Goal: Transaction & Acquisition: Obtain resource

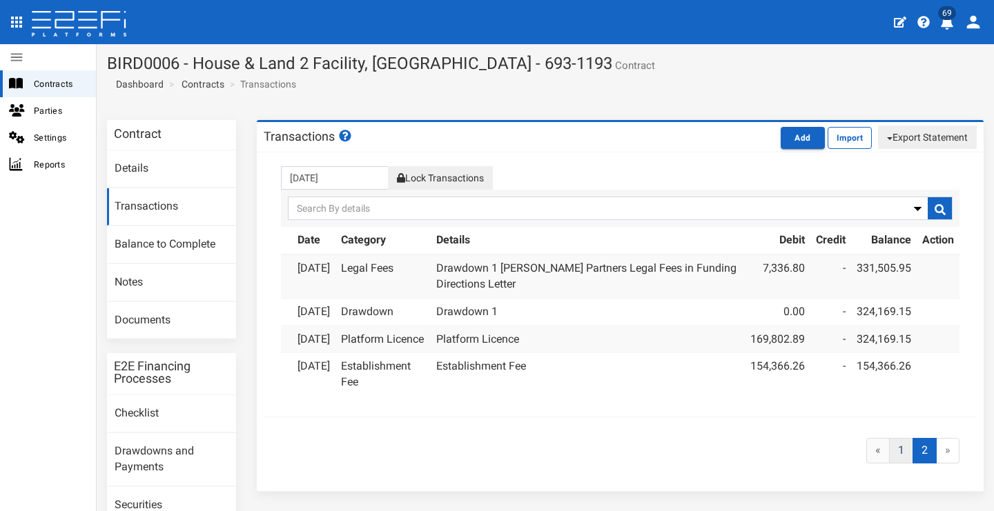
click at [894, 464] on link "1" at bounding box center [901, 451] width 24 height 26
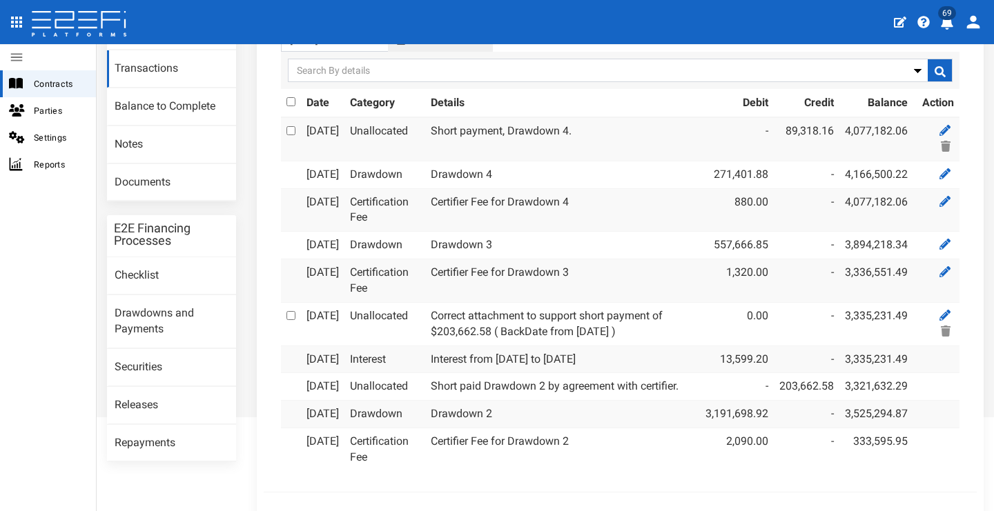
scroll to position [181, 0]
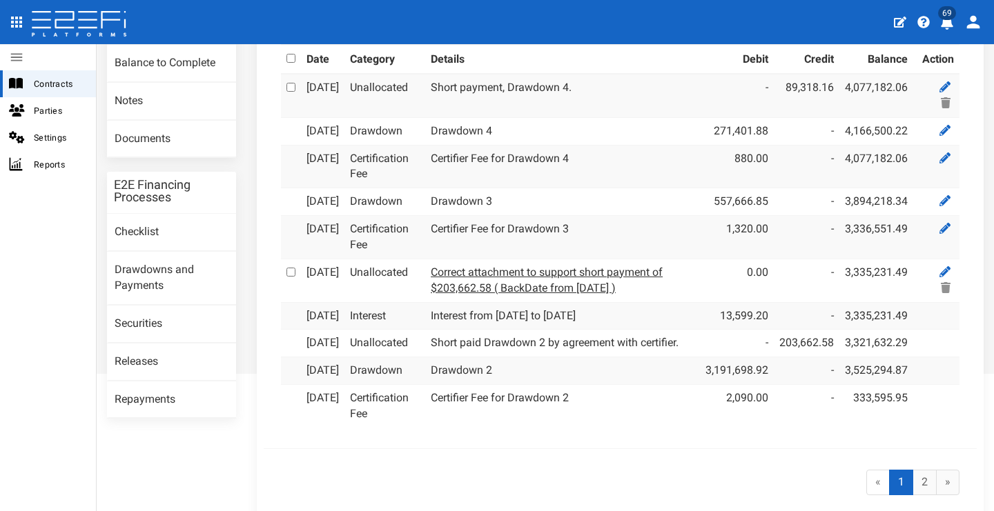
click at [501, 295] on link "Correct attachment to support short payment of $203,662.58 ( BackDate from [DAT…" at bounding box center [547, 280] width 232 height 29
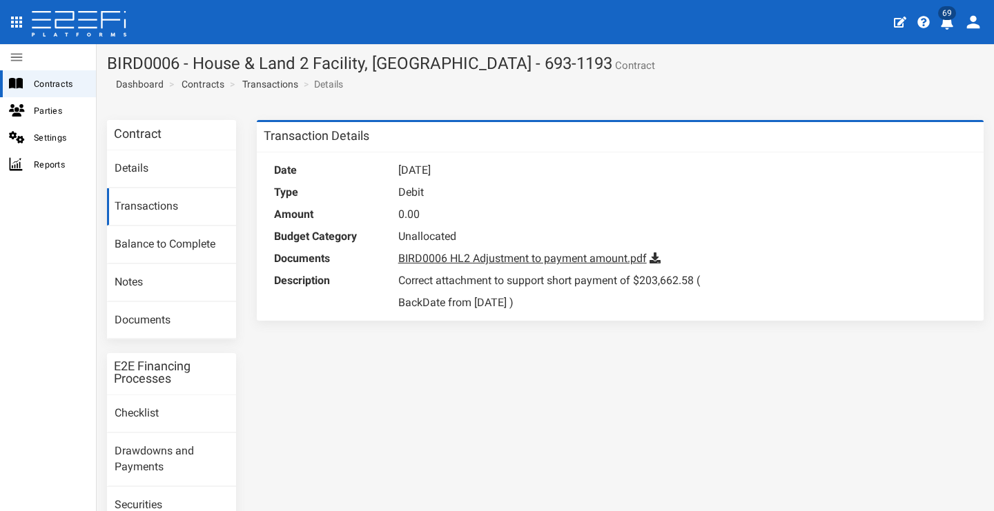
click at [521, 254] on link "BIRD0006 HL2 Adjustment to payment amount.pdf" at bounding box center [522, 258] width 248 height 13
click at [654, 255] on icon at bounding box center [654, 258] width 11 height 11
click at [152, 204] on link "Transactions" at bounding box center [171, 206] width 129 height 37
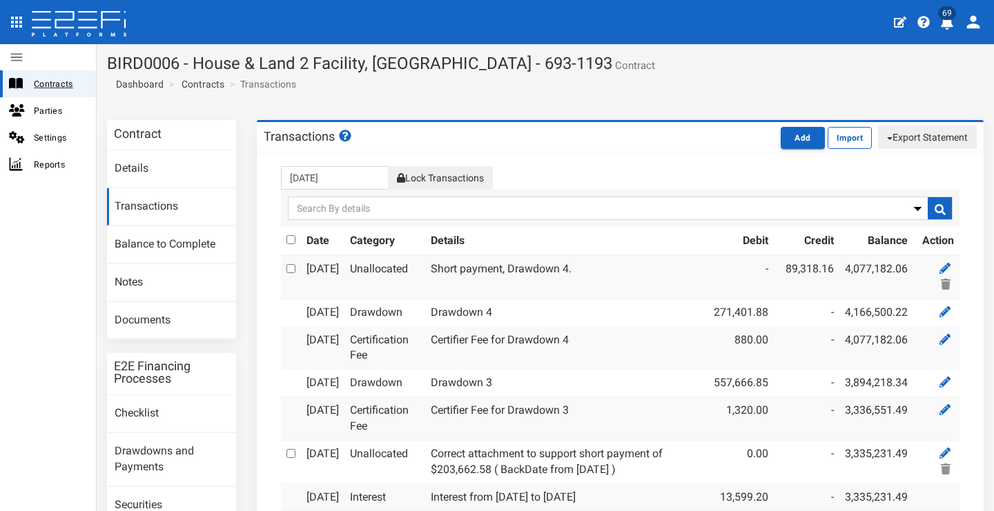
click at [70, 83] on span "Contracts" at bounding box center [59, 84] width 51 height 16
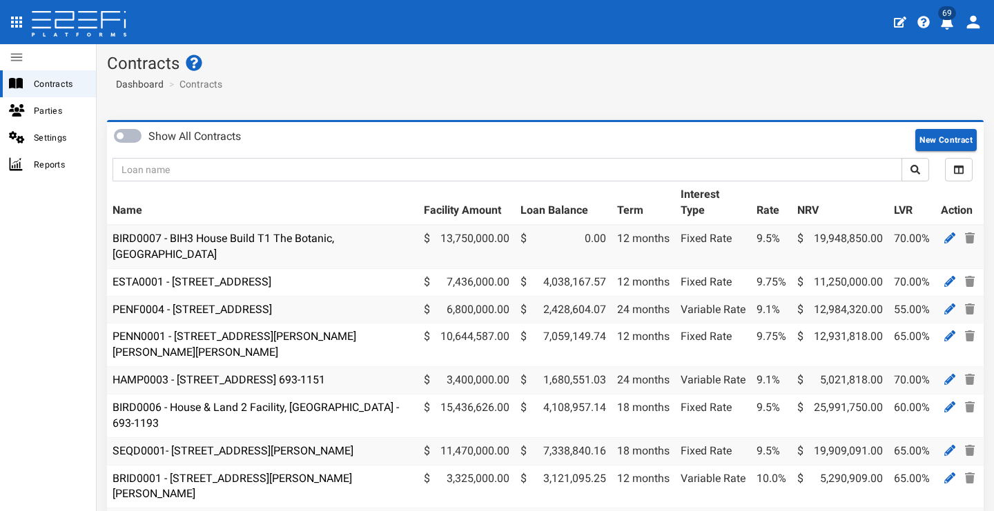
click at [87, 16] on icon at bounding box center [78, 25] width 97 height 28
click at [63, 78] on span "Contracts" at bounding box center [59, 84] width 51 height 16
click at [976, 24] on icon "profile" at bounding box center [973, 22] width 13 height 13
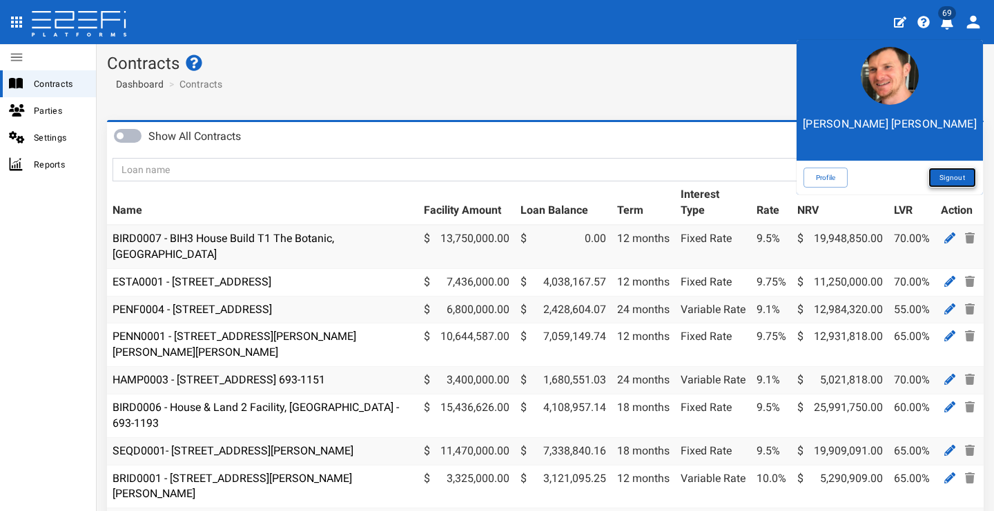
click at [940, 177] on link "Signout" at bounding box center [952, 178] width 48 height 20
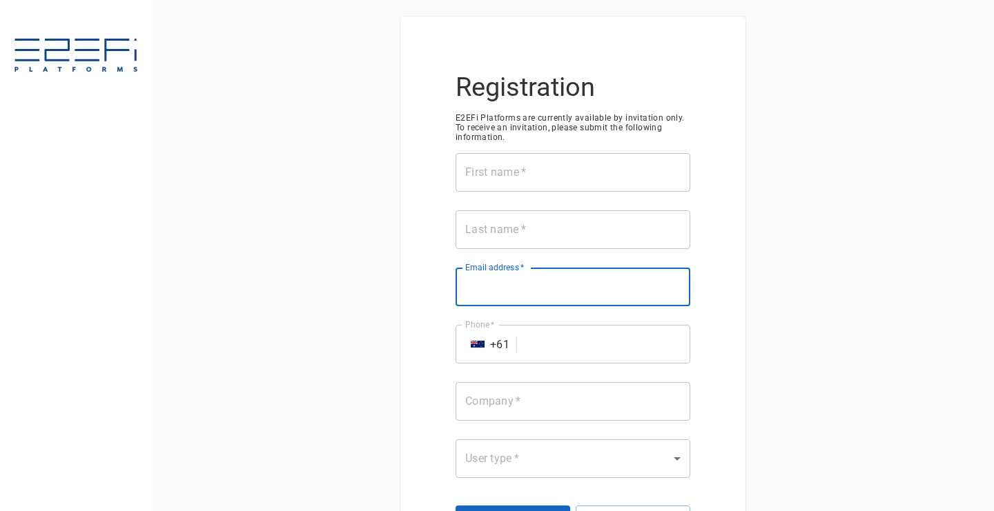
paste input "leala.messer@penfoldpropertygroup.com"
click at [502, 282] on input "leala.messer@penfoldpropertygroup.com" at bounding box center [572, 287] width 235 height 39
type input "leala.messer@penfoldpropertygroup.com"
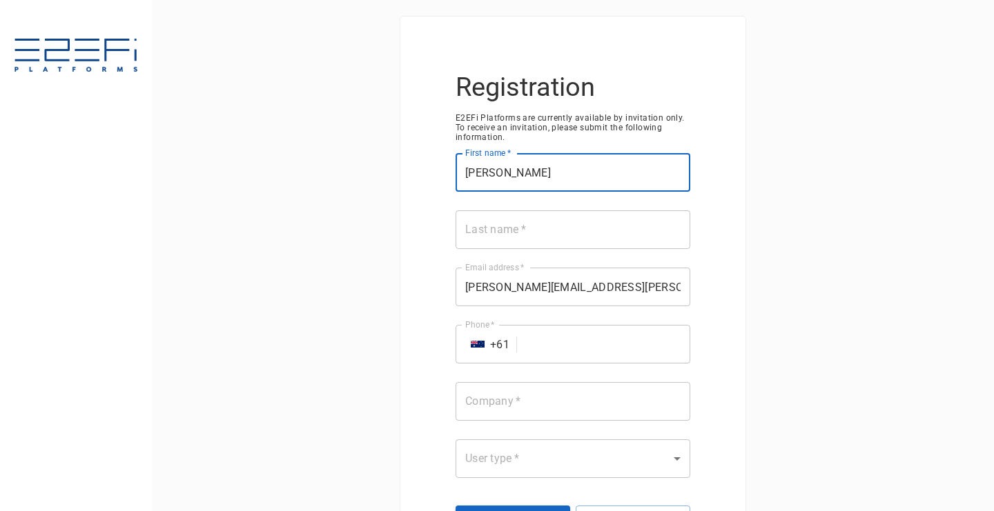
type input "Leala"
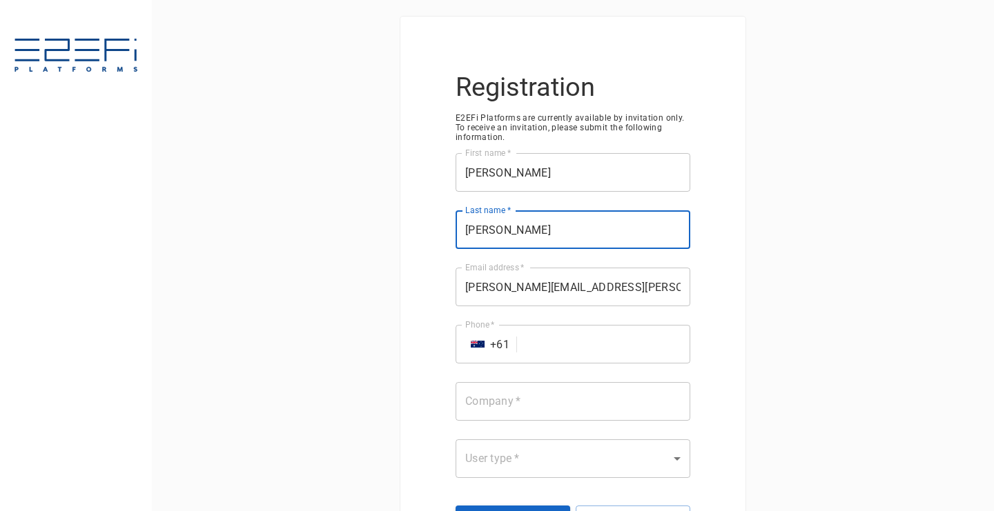
type input "Messer"
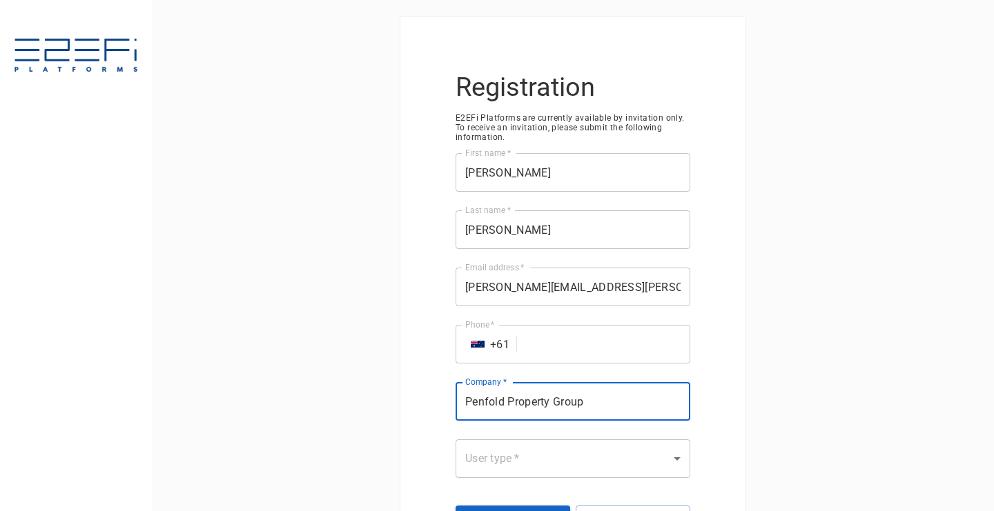
type input "Penfold Property Group"
click at [633, 461] on body "Registration E2EFi Platforms are currently available by invitation only. To rec…" at bounding box center [497, 255] width 994 height 511
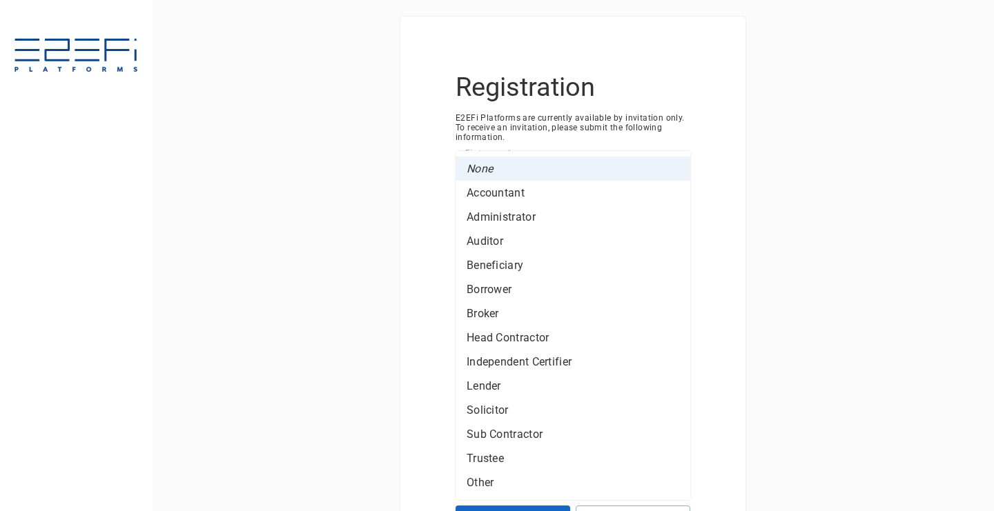
click at [616, 288] on li "Borrower" at bounding box center [572, 289] width 235 height 24
type input "Borrower"
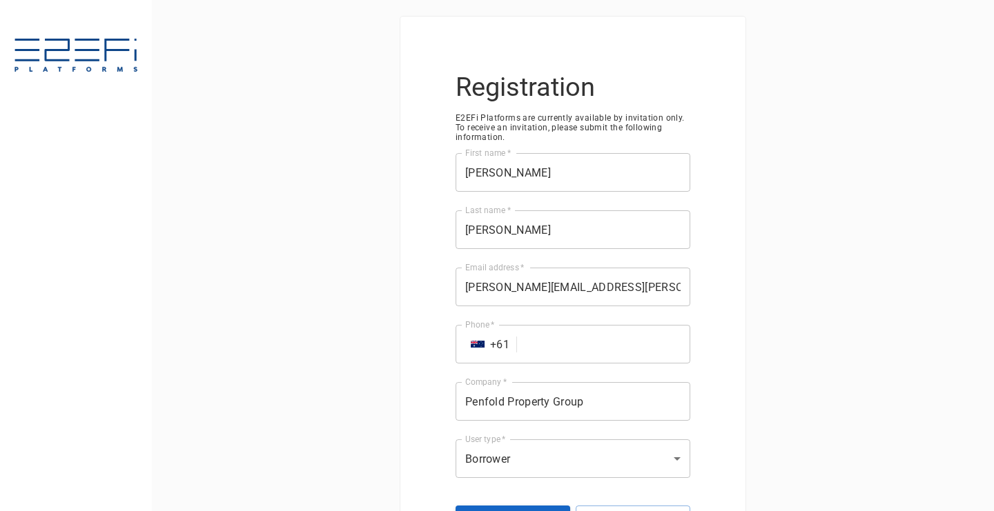
click at [844, 372] on div "Registration E2EFi Platforms are currently available by invitation only. To rec…" at bounding box center [573, 255] width 842 height 511
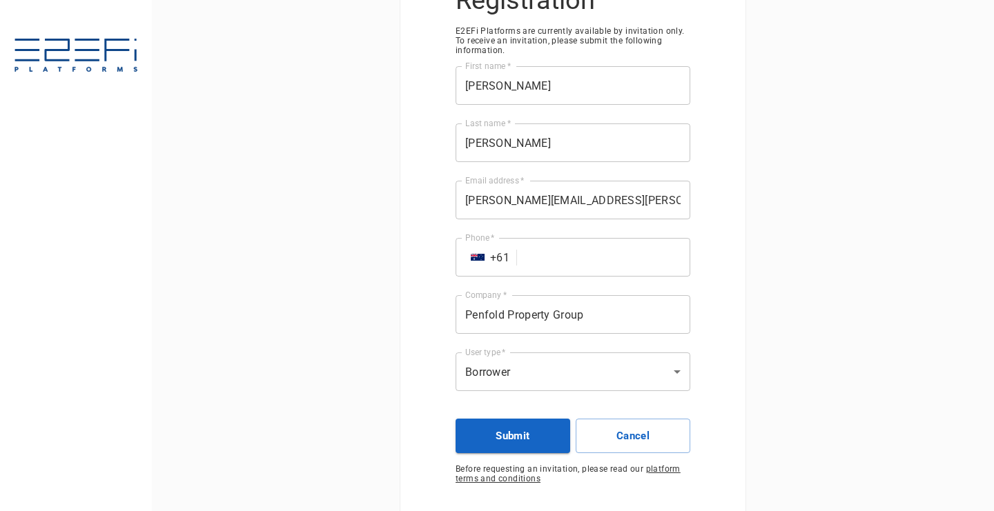
scroll to position [85, 0]
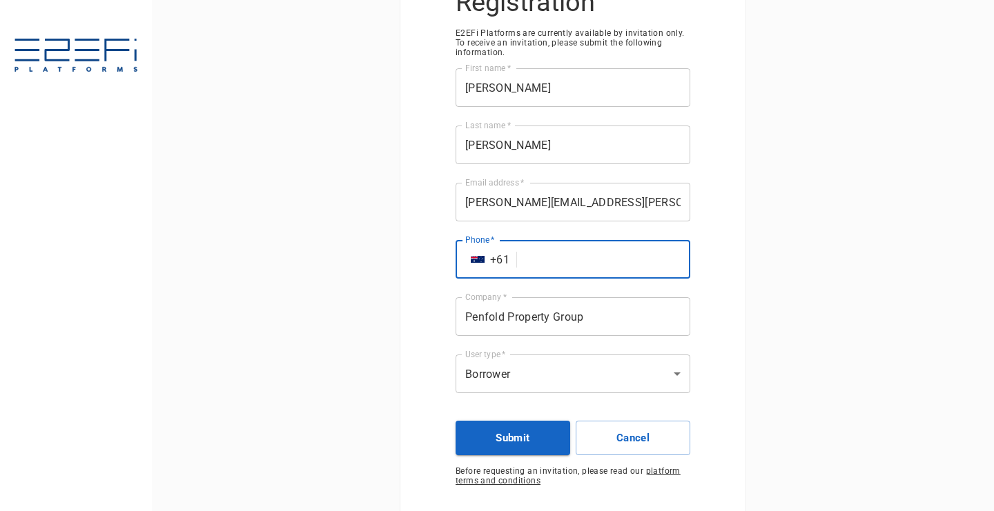
paste input "0413 032 737"
type input "0413 032 737"
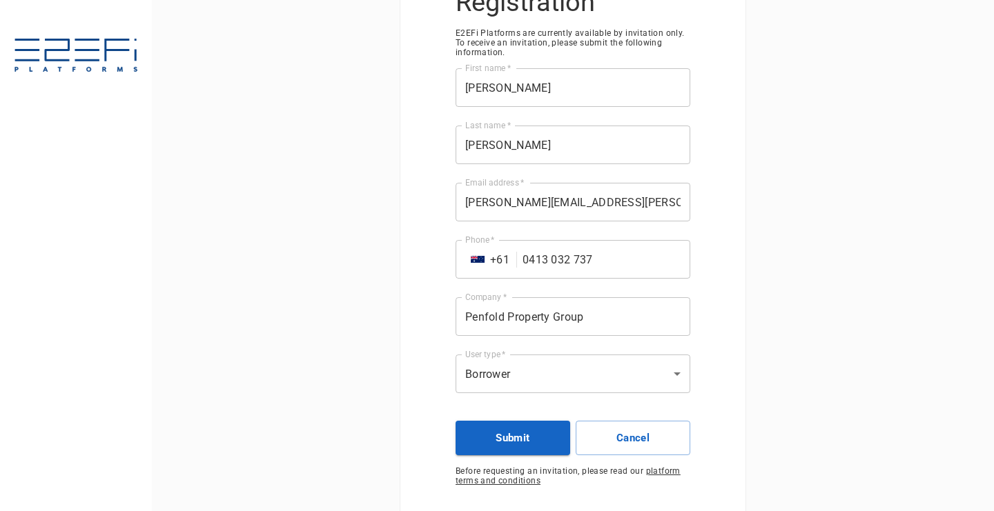
click at [197, 212] on div "Registration E2EFi Platforms are currently available by invitation only. To rec…" at bounding box center [573, 255] width 842 height 511
click at [486, 432] on button "Submit" at bounding box center [512, 438] width 115 height 35
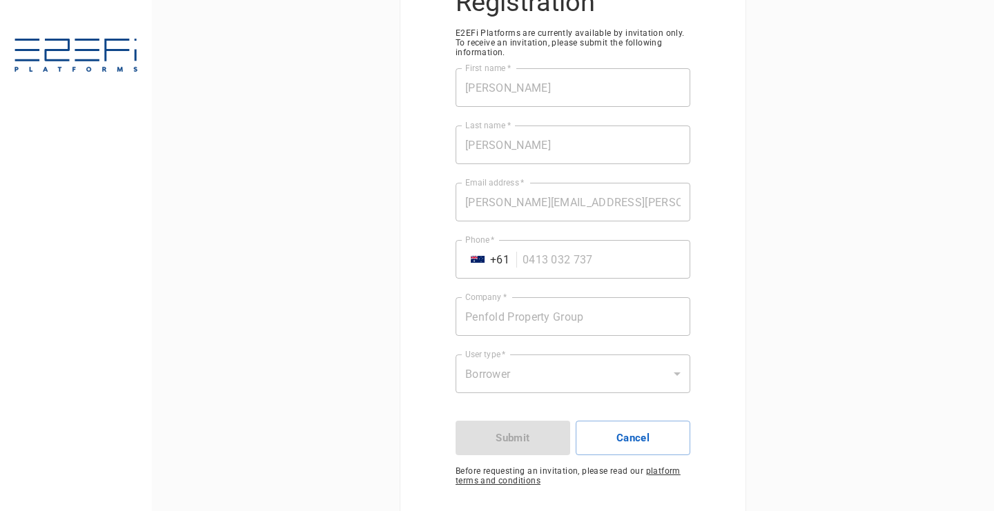
scroll to position [0, 0]
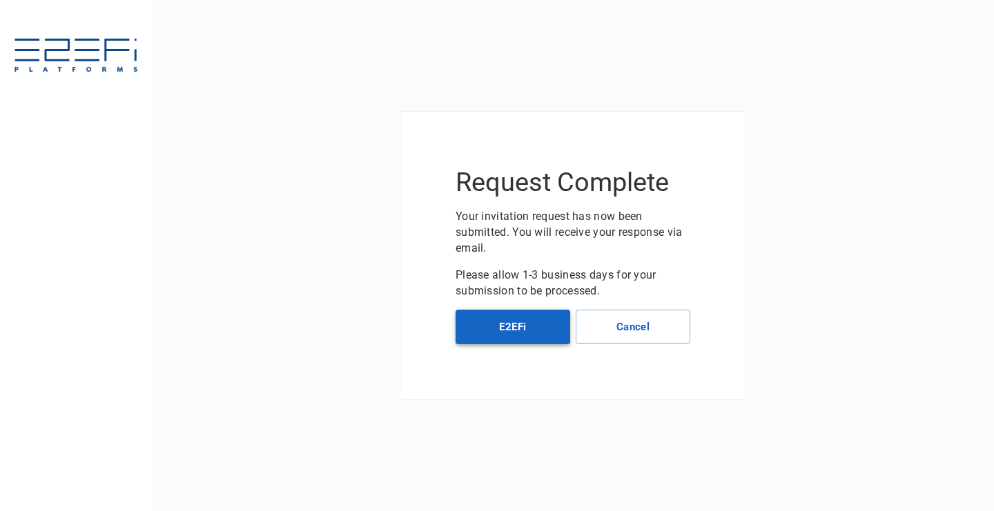
click at [506, 327] on button "E2EFi" at bounding box center [512, 327] width 115 height 35
click at [119, 57] on img at bounding box center [76, 57] width 124 height 36
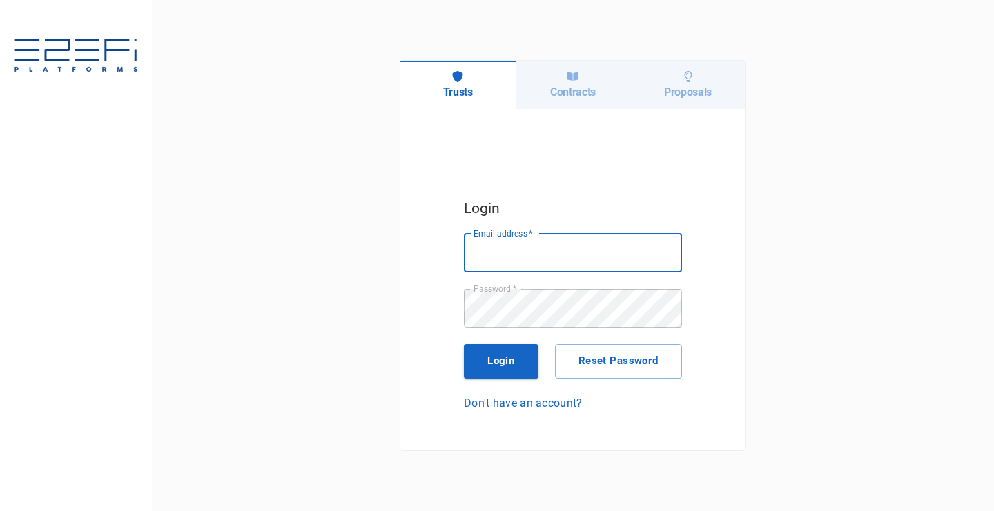
click at [563, 86] on h6 "Contracts" at bounding box center [573, 92] width 46 height 13
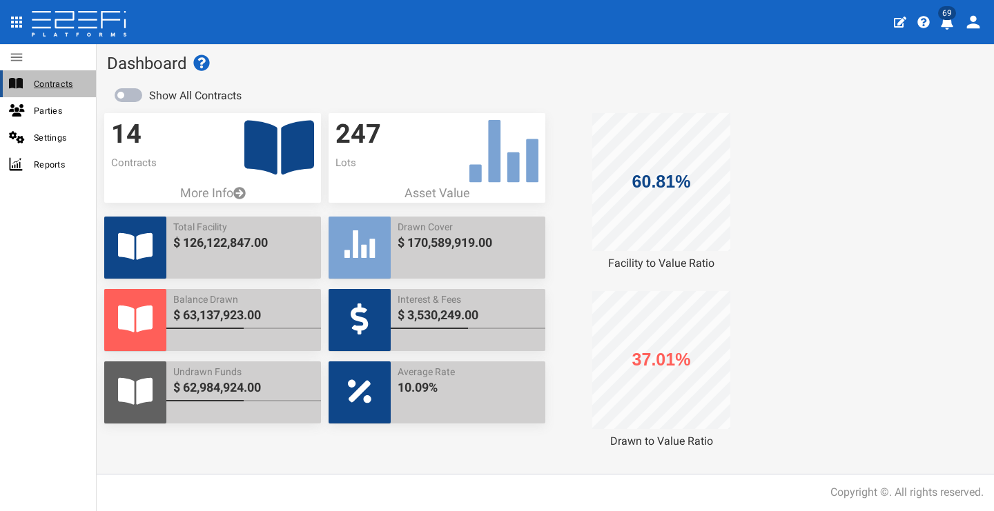
click at [63, 77] on span "Contracts" at bounding box center [59, 84] width 51 height 16
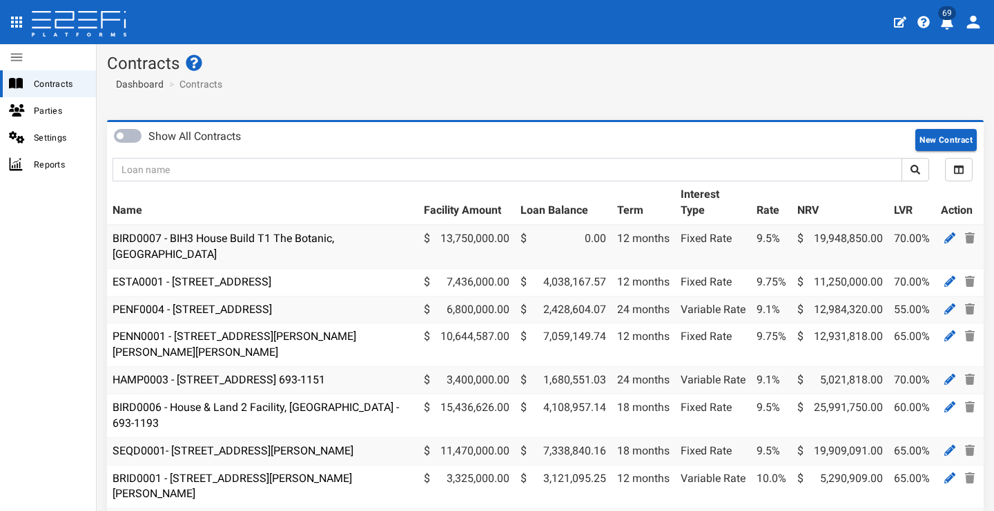
click at [81, 351] on div "Contracts Parties Settings Reports" at bounding box center [48, 255] width 97 height 511
click at [957, 84] on section "Contracts Dashboard Contracts" at bounding box center [545, 77] width 897 height 66
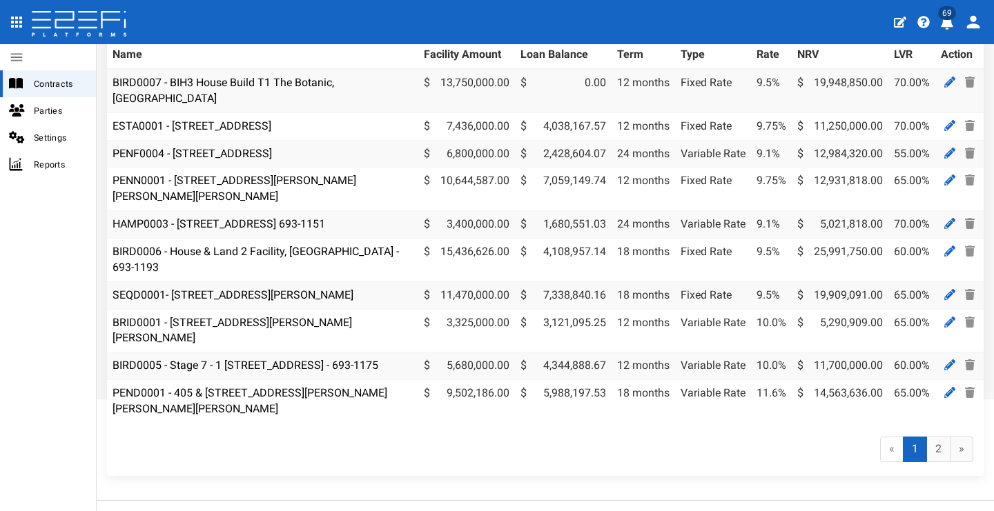
scroll to position [155, 0]
click at [936, 437] on link "2" at bounding box center [938, 450] width 24 height 26
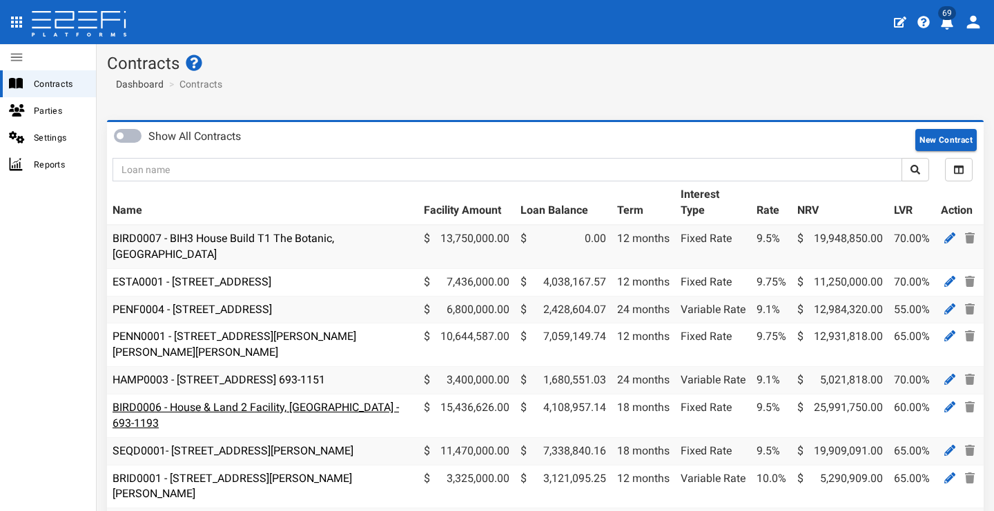
click at [148, 401] on link "BIRD0006 - House & Land 2 Facility, Port Macquarie - 693-1193" at bounding box center [255, 415] width 286 height 29
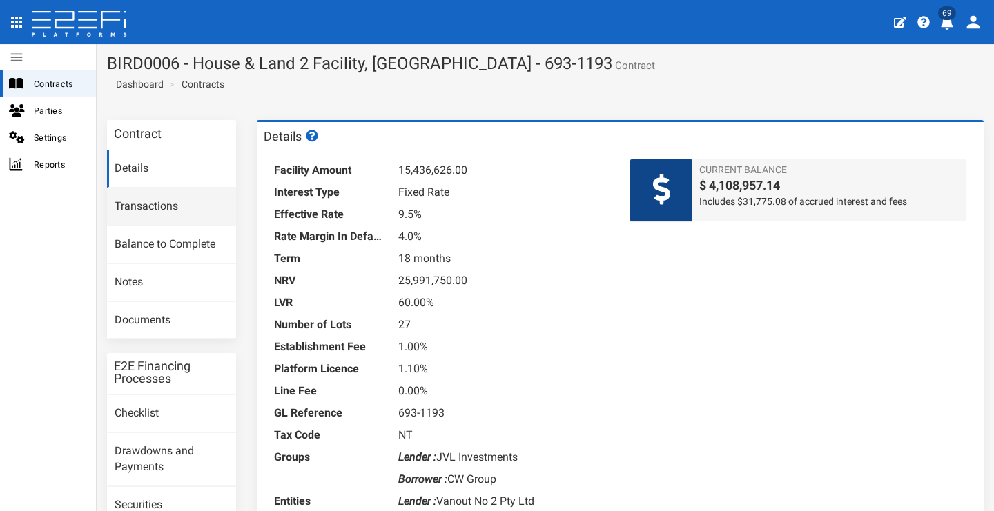
click at [198, 197] on link "Transactions" at bounding box center [171, 206] width 129 height 37
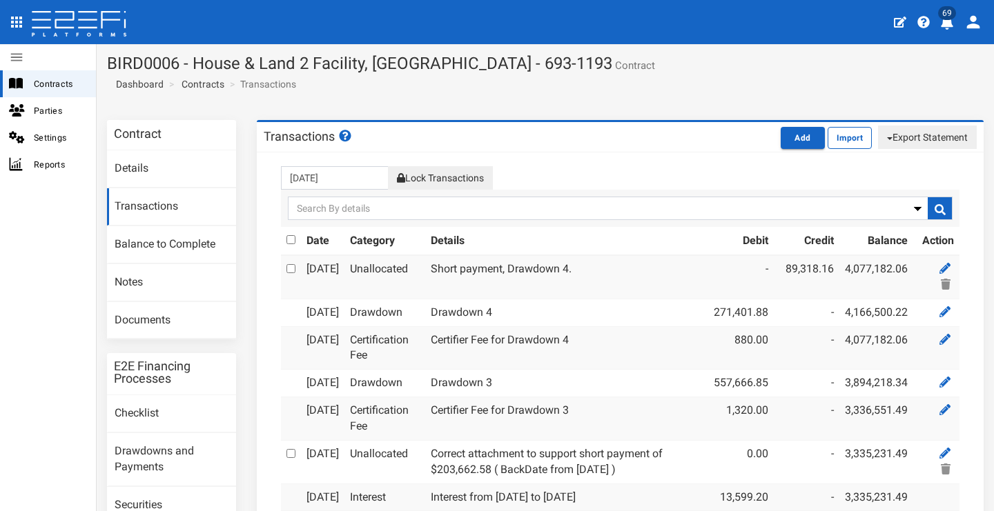
click at [248, 330] on div "Transactions Add [GEOGRAPHIC_DATA] Export Statement pdf csv/excel [DATE] Lock T…" at bounding box center [619, 419] width 747 height 598
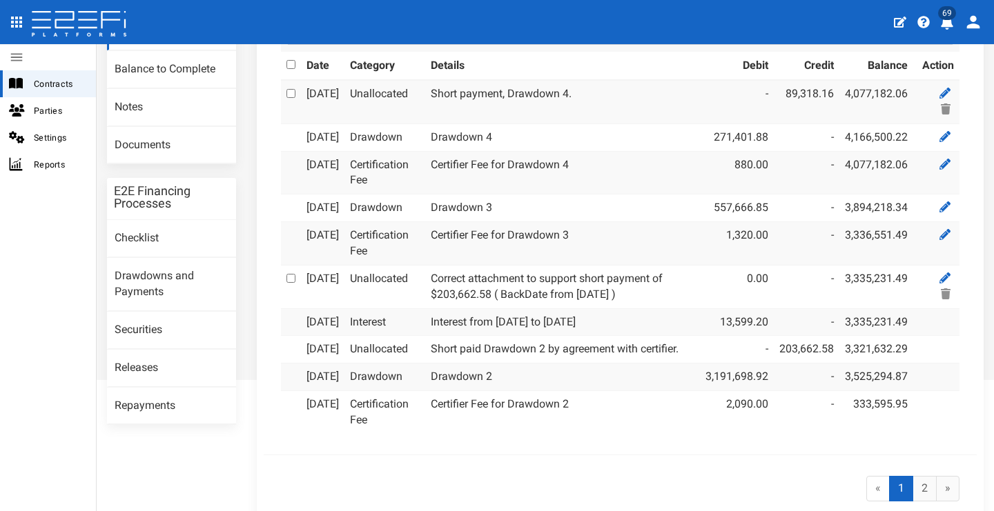
scroll to position [181, 0]
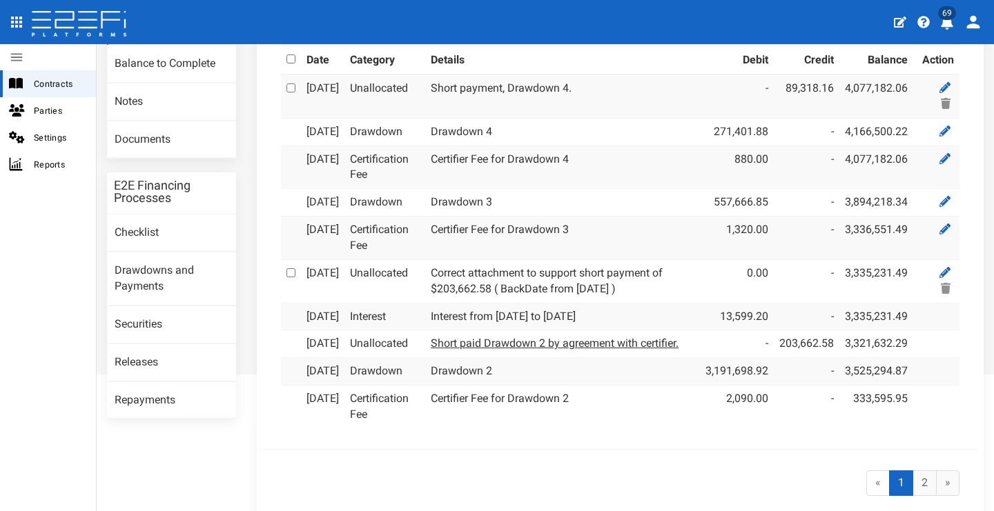
click at [568, 350] on link "Short paid Drawdown 2 by agreement with certifier." at bounding box center [555, 343] width 248 height 13
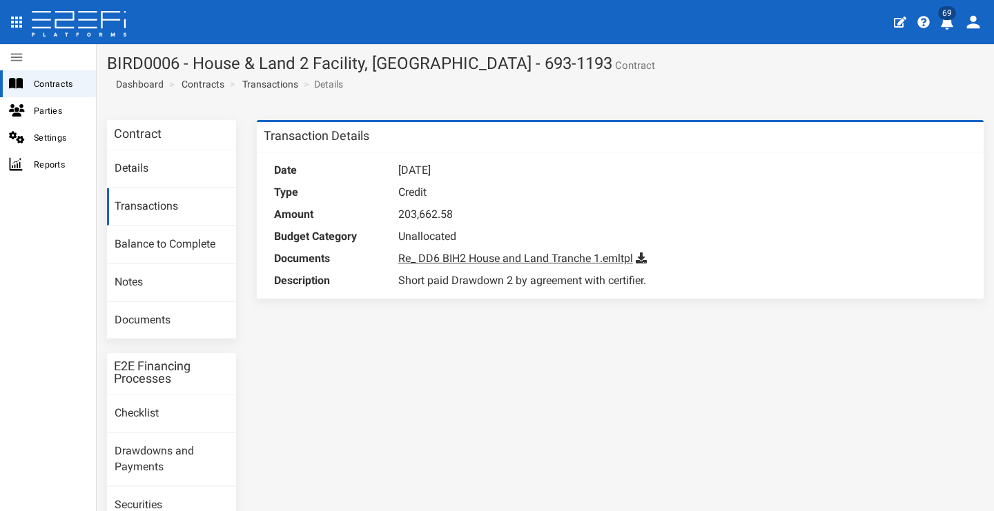
click at [529, 262] on link "Re_ DD6 BIH2 House and Land Tranche 1.emltpl" at bounding box center [515, 258] width 235 height 13
click at [195, 439] on link "Drawdowns and Payments" at bounding box center [171, 459] width 129 height 53
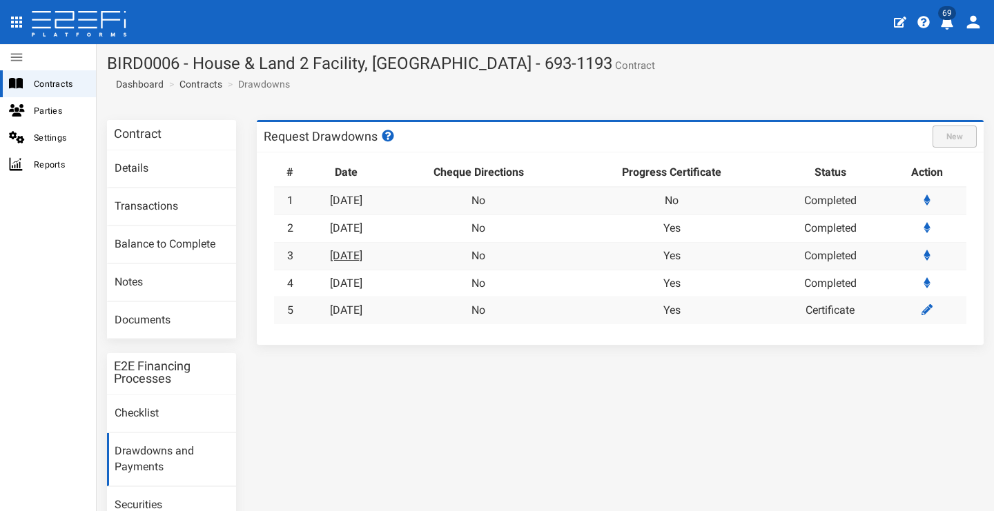
click at [362, 253] on link "[DATE]" at bounding box center [346, 255] width 32 height 13
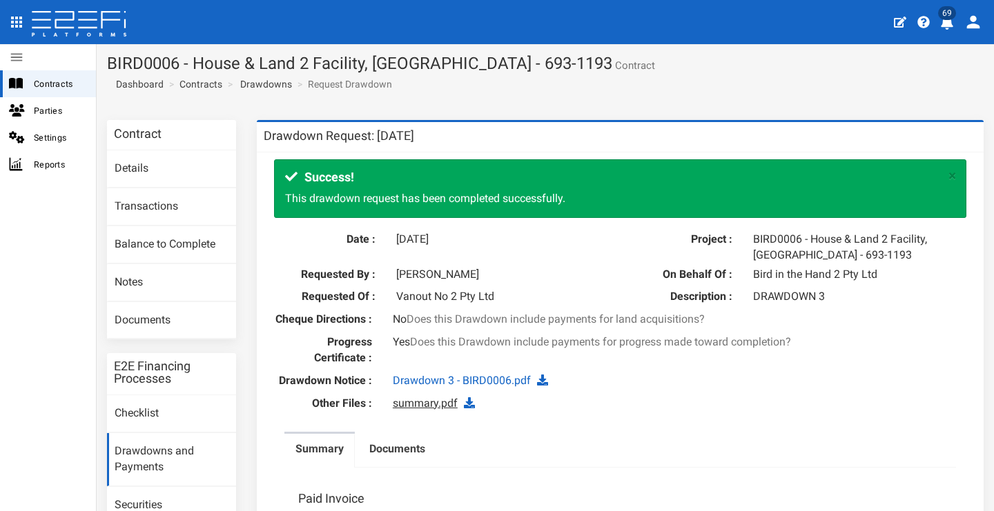
click at [420, 397] on link "summary.pdf" at bounding box center [425, 403] width 65 height 13
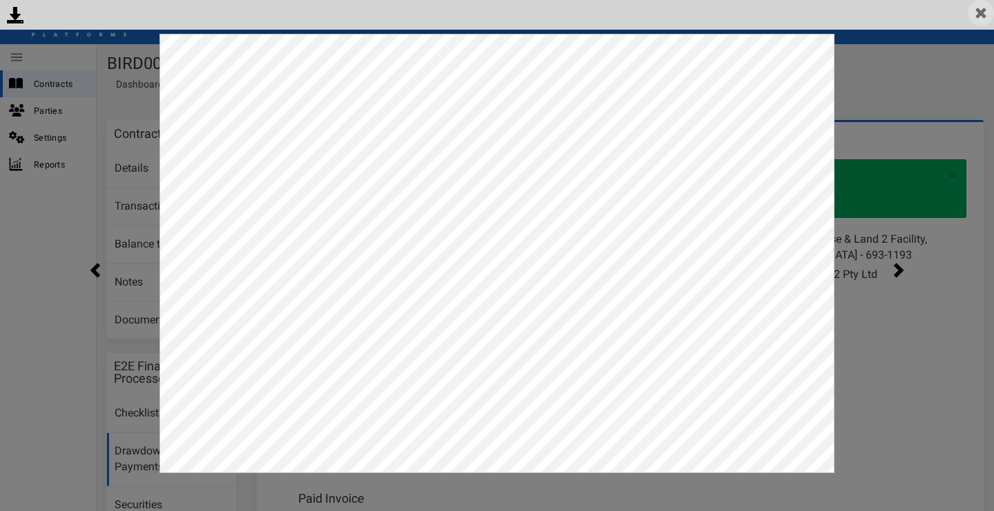
click at [979, 7] on img at bounding box center [980, 13] width 26 height 26
